Goal: Find specific page/section: Find specific page/section

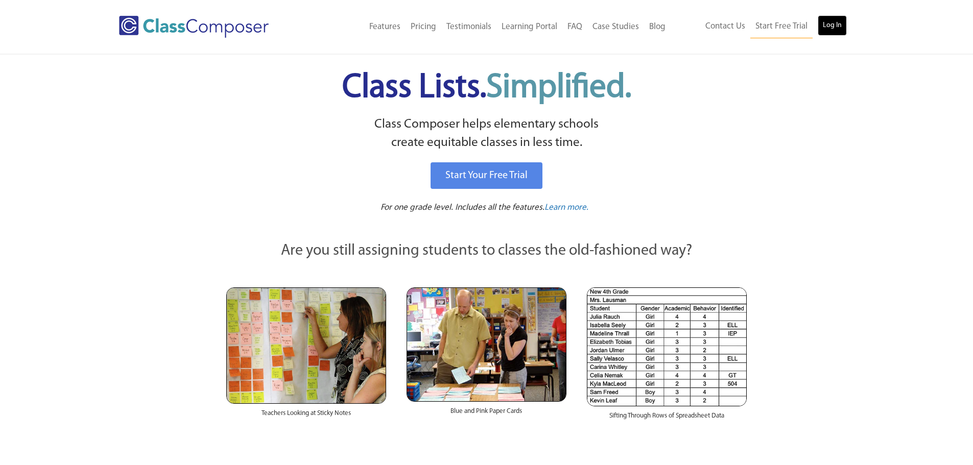
click at [827, 21] on link "Log In" at bounding box center [832, 25] width 29 height 20
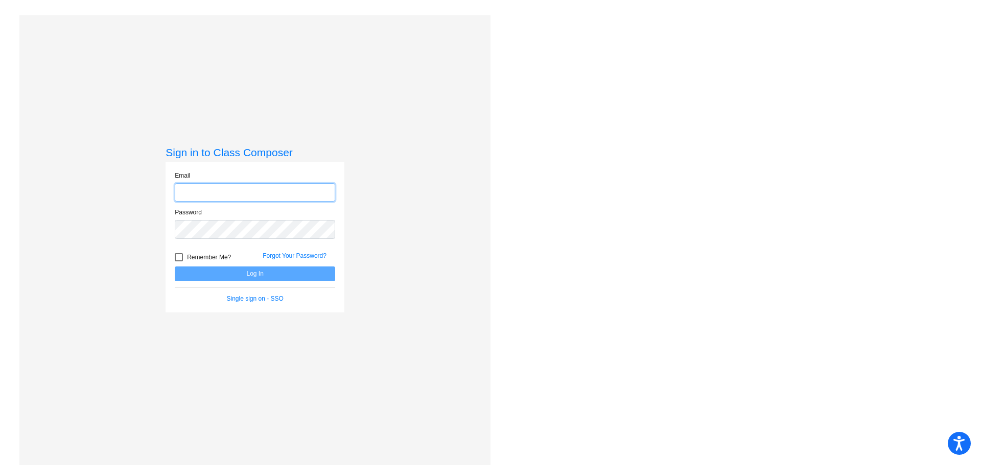
type input "dsimpson@mail.meridian223.org"
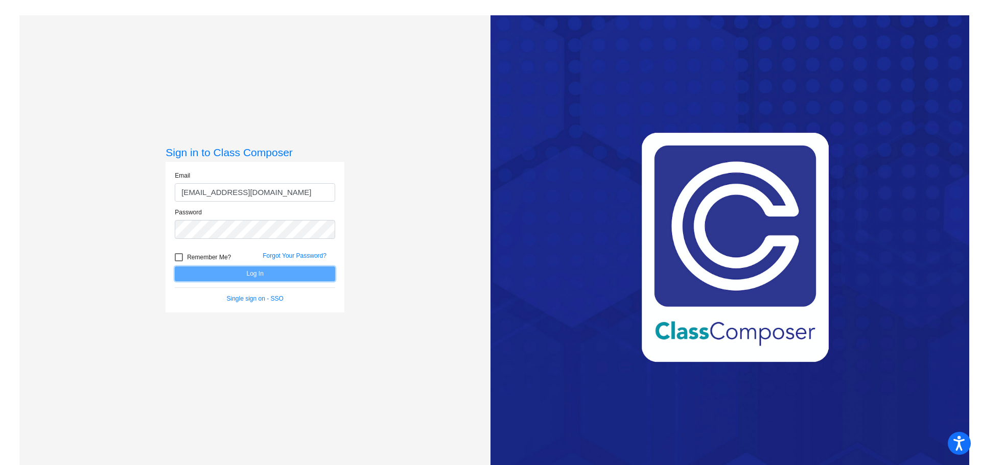
click at [269, 273] on button "Log In" at bounding box center [255, 274] width 160 height 15
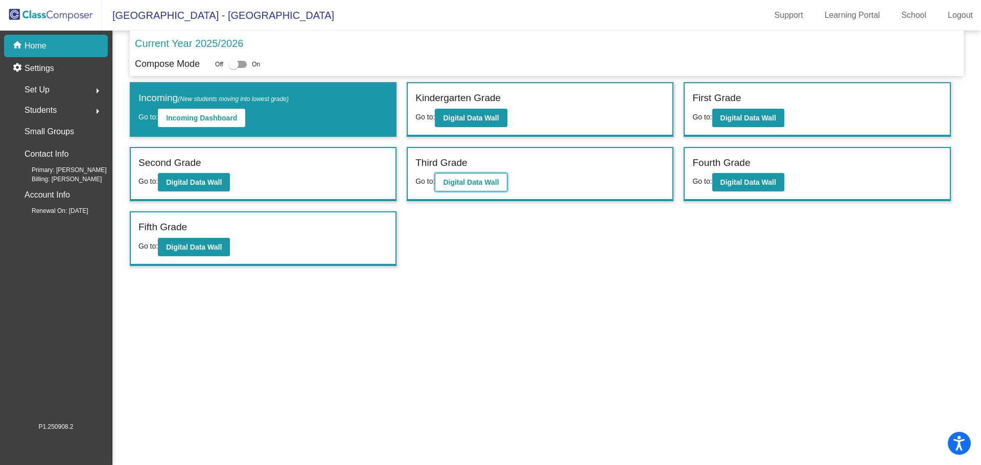
click at [456, 187] on button "Digital Data Wall" at bounding box center [471, 182] width 72 height 18
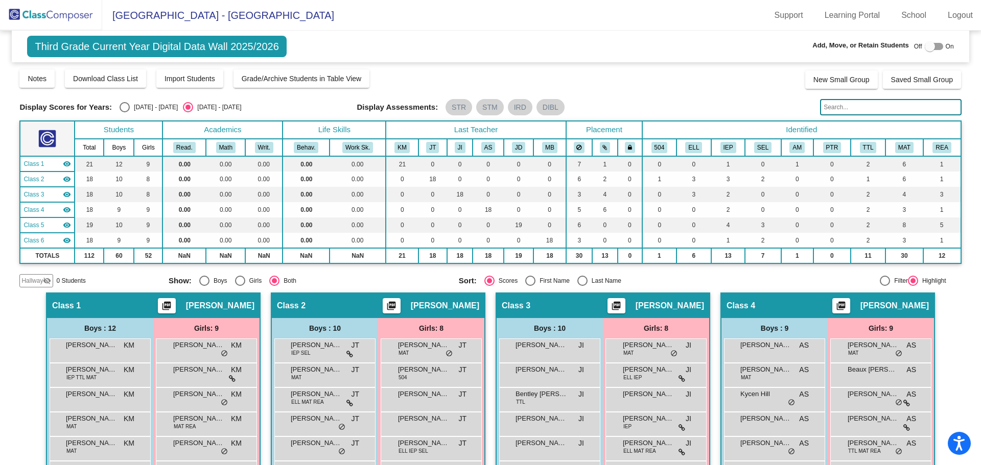
click at [847, 107] on input "text" at bounding box center [890, 107] width 141 height 16
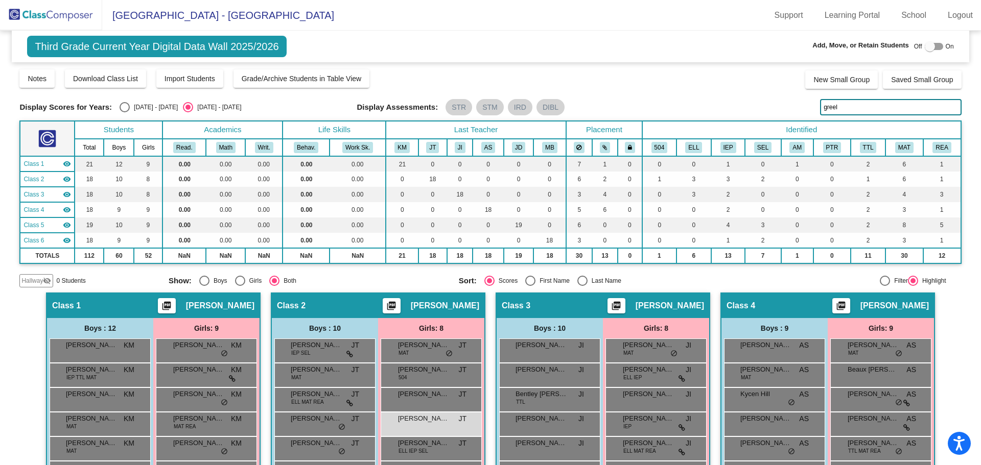
type input "greel"
